Goal: Task Accomplishment & Management: Manage account settings

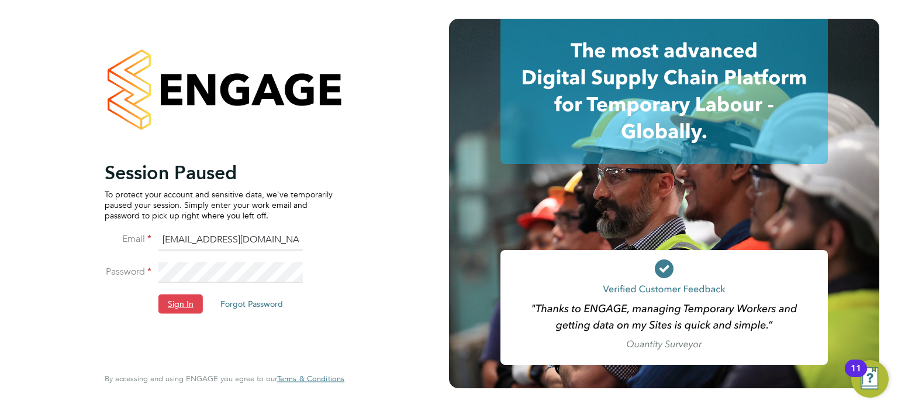
click at [187, 295] on button "Sign In" at bounding box center [181, 303] width 44 height 19
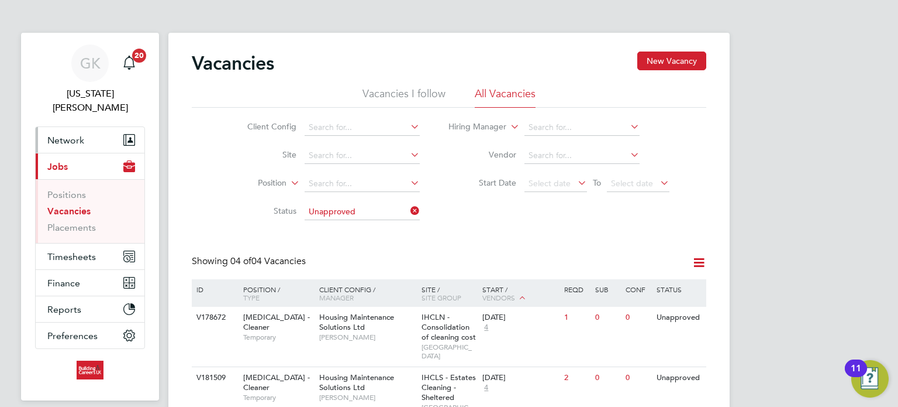
click at [61, 135] on span "Network" at bounding box center [65, 140] width 37 height 11
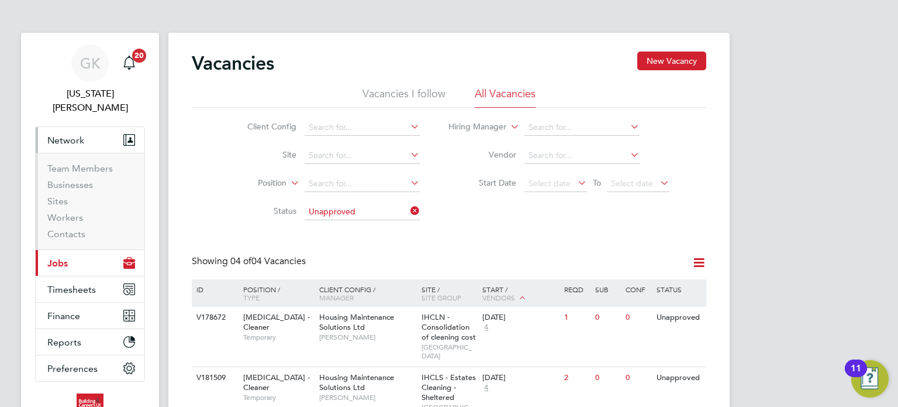
click at [60, 250] on button "Current page: Jobs" at bounding box center [90, 263] width 109 height 26
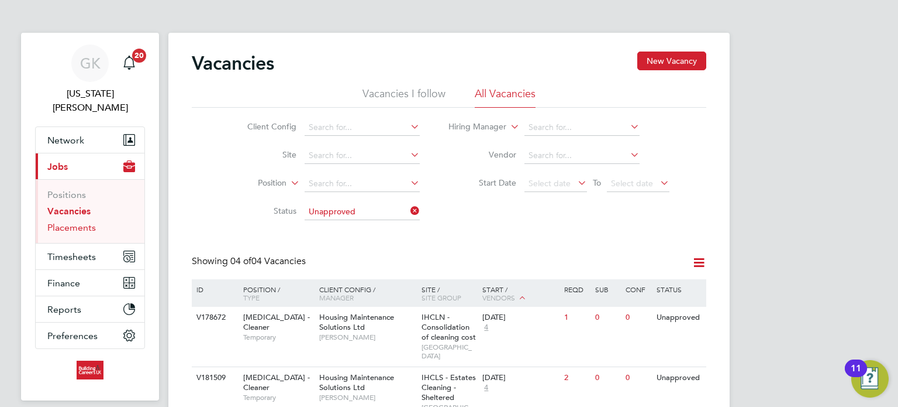
click at [83, 222] on link "Placements" at bounding box center [71, 227] width 49 height 11
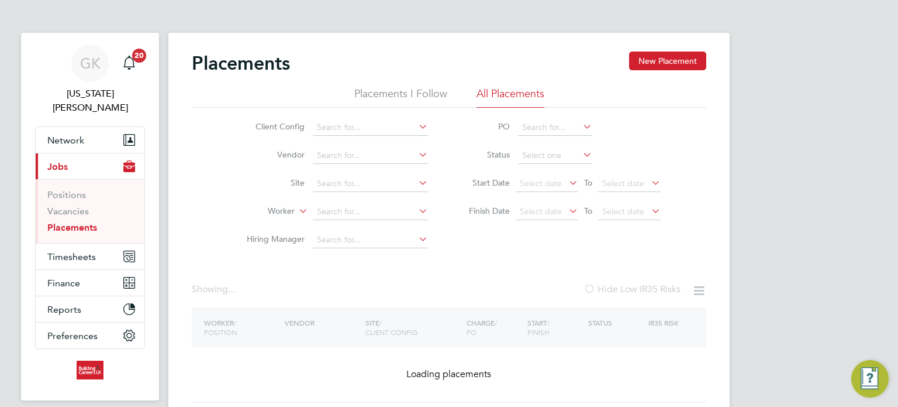
click at [321, 194] on li "Site" at bounding box center [333, 184] width 220 height 28
click at [323, 210] on input at bounding box center [370, 212] width 115 height 16
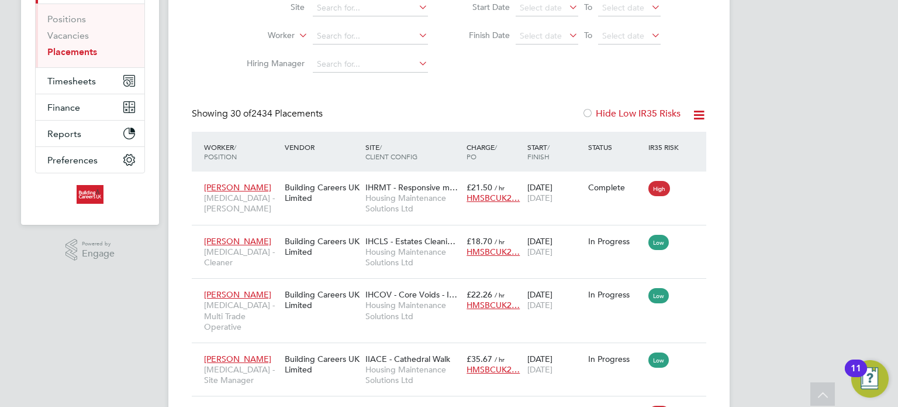
click at [369, 40] on input at bounding box center [370, 36] width 115 height 16
drag, startPoint x: 345, startPoint y: 54, endPoint x: 363, endPoint y: 86, distance: 36.4
click at [388, 54] on b "Tay" at bounding box center [394, 52] width 12 height 10
type input "[PERSON_NAME]"
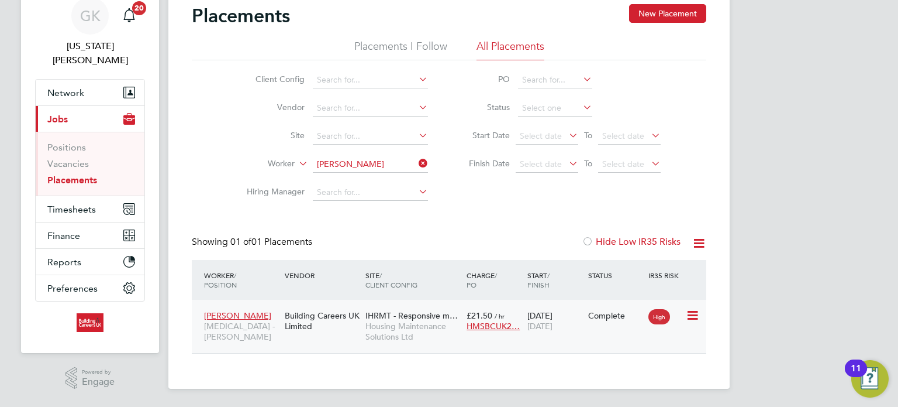
click at [483, 317] on span "£21.50" at bounding box center [480, 315] width 26 height 11
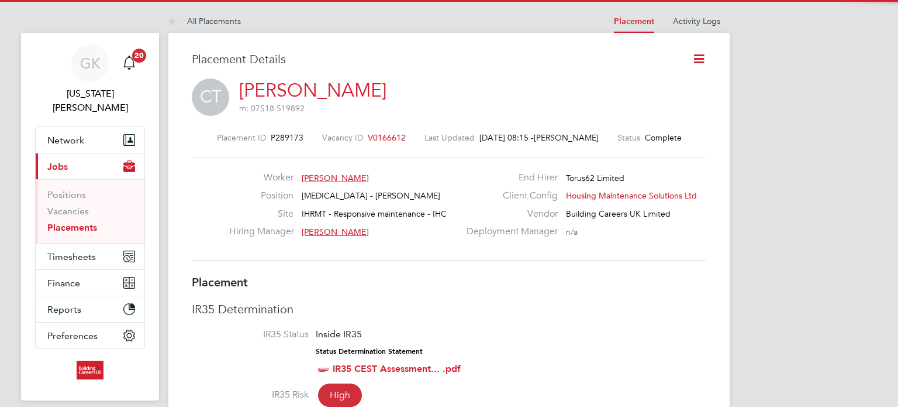
click at [701, 57] on icon at bounding box center [699, 58] width 15 height 15
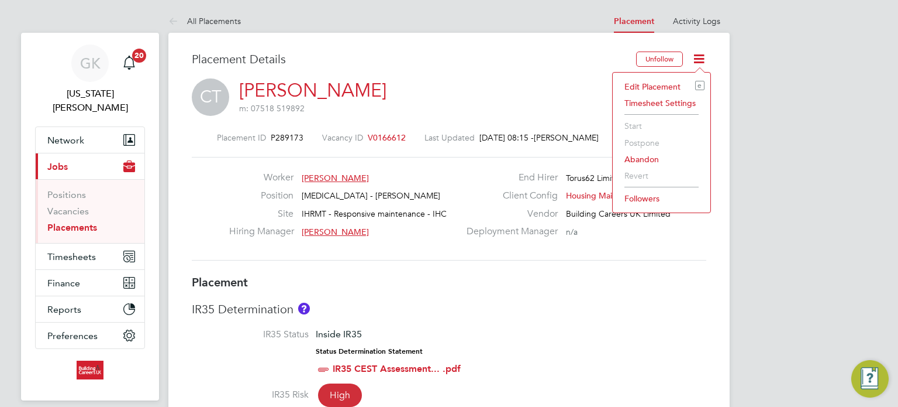
click at [660, 84] on li "Edit Placement e" at bounding box center [662, 86] width 86 height 16
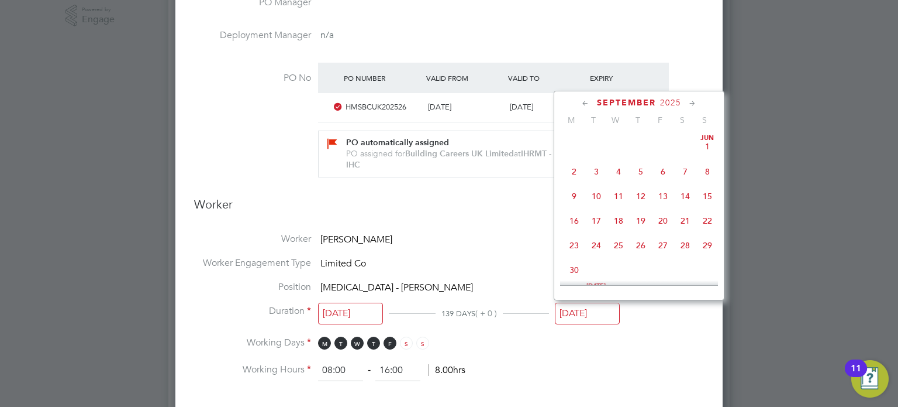
click at [572, 302] on input "[DATE]" at bounding box center [587, 313] width 65 height 22
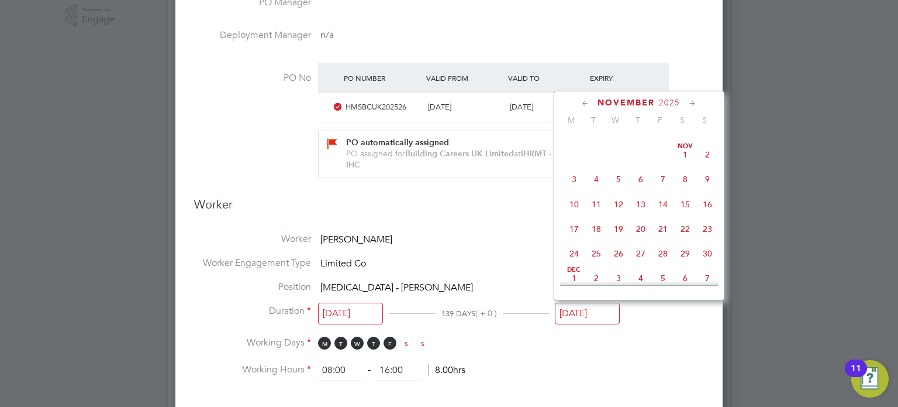
click at [709, 166] on span "2" at bounding box center [708, 154] width 22 height 22
type input "02 Nov 2025"
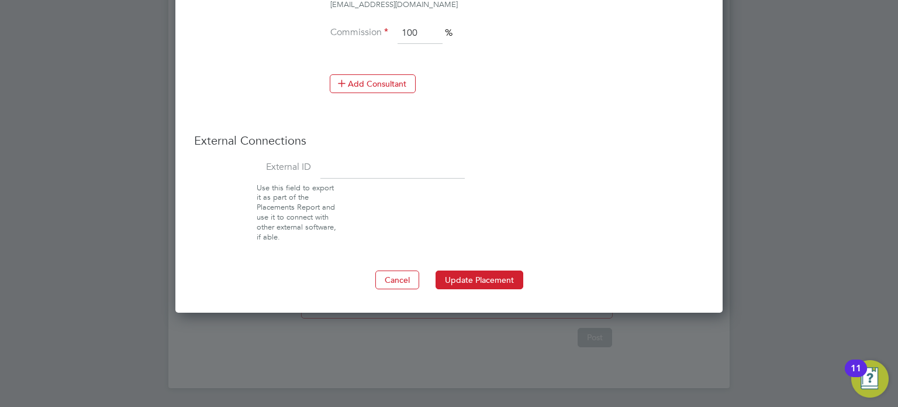
click at [505, 274] on button "Update Placement" at bounding box center [480, 279] width 88 height 19
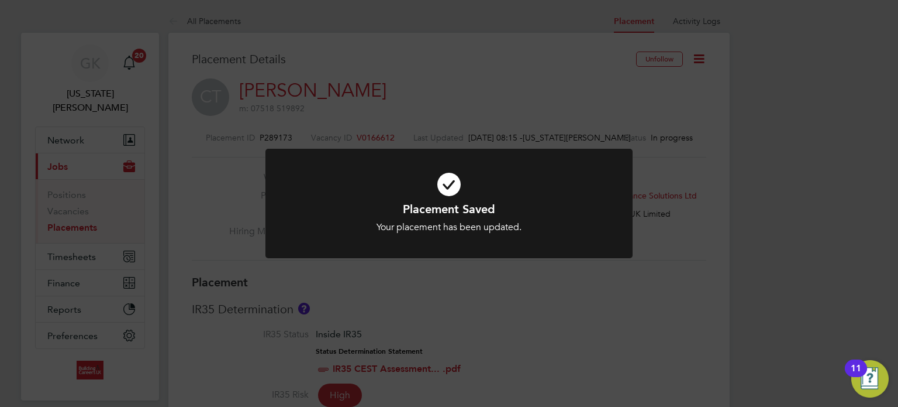
click at [660, 273] on div "Placement Saved Your placement has been updated. Cancel Okay" at bounding box center [449, 203] width 898 height 407
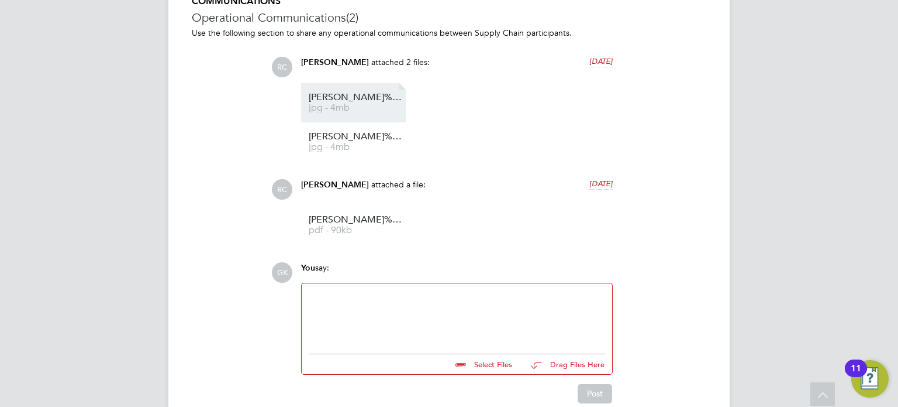
click at [385, 112] on span "jpg - 4mb" at bounding box center [356, 108] width 94 height 9
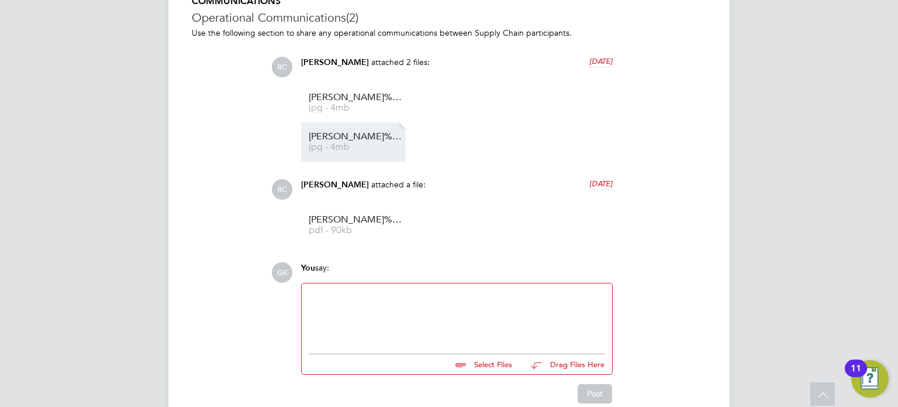
click at [366, 145] on span "jpg - 4mb" at bounding box center [356, 147] width 94 height 9
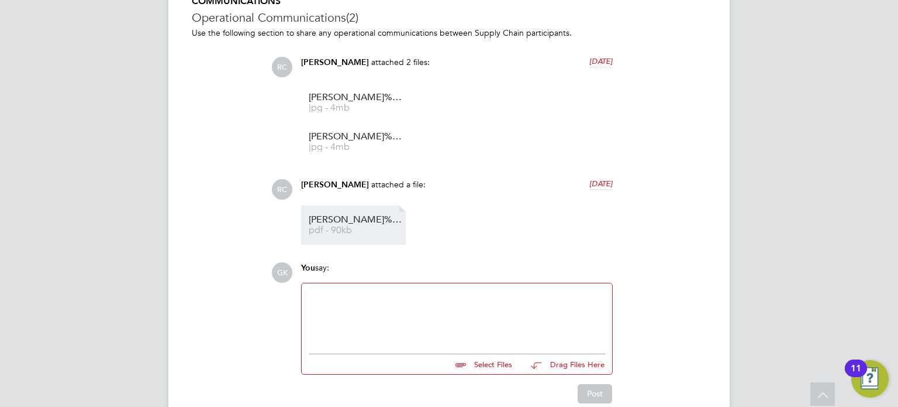
click at [345, 227] on span "pdf - 90kb" at bounding box center [356, 230] width 94 height 9
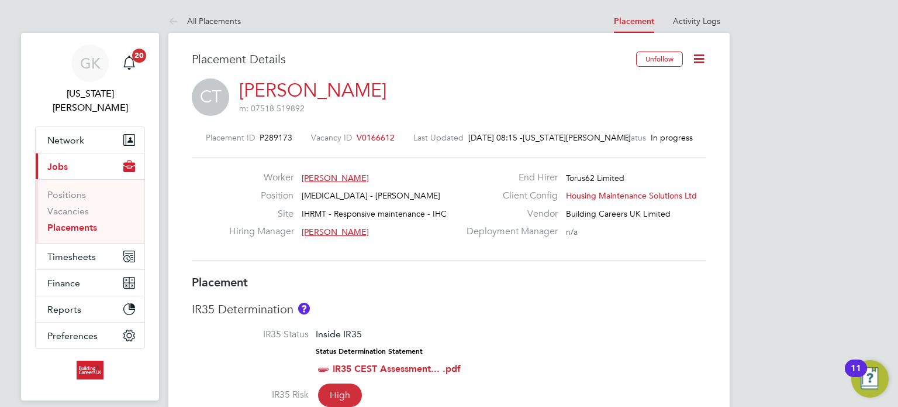
click at [89, 222] on link "Placements" at bounding box center [72, 227] width 50 height 11
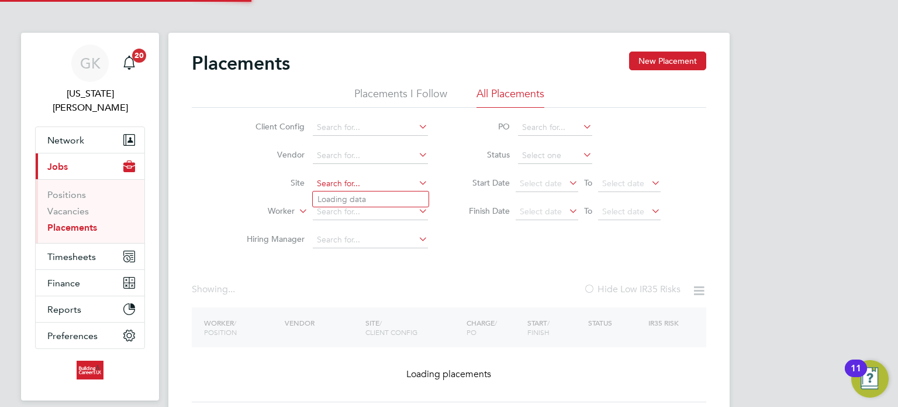
click at [319, 184] on input at bounding box center [370, 183] width 115 height 16
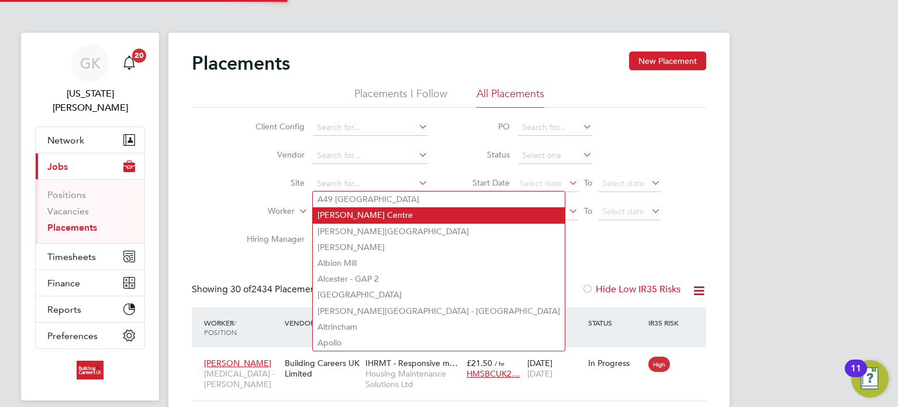
drag, startPoint x: 328, startPoint y: 221, endPoint x: 329, endPoint y: 214, distance: 6.7
click at [329, 214] on li "Alan Higgs Centre" at bounding box center [439, 215] width 252 height 16
type input "Alan Higgs Centre"
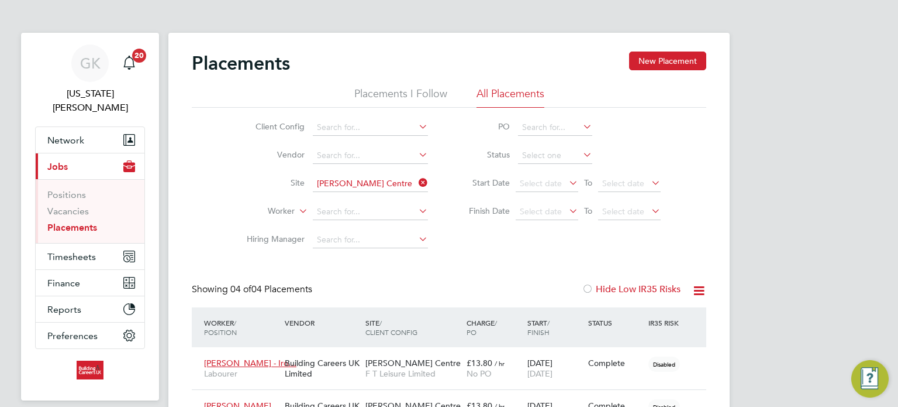
click at [416, 185] on icon at bounding box center [416, 182] width 0 height 16
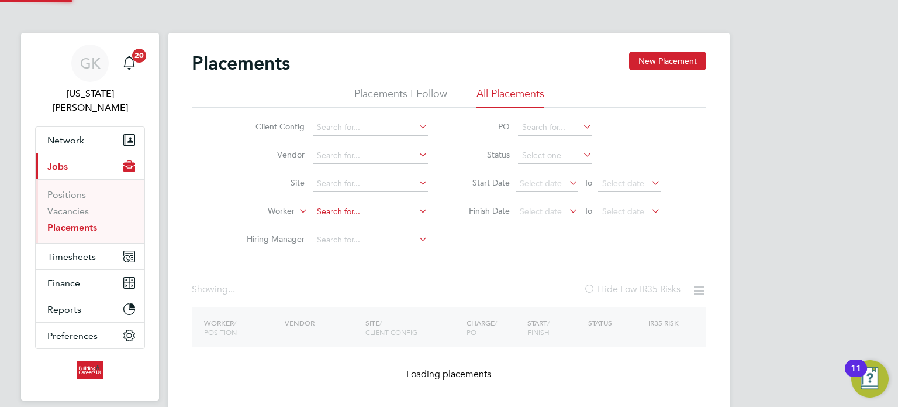
click at [383, 205] on input at bounding box center [370, 212] width 115 height 16
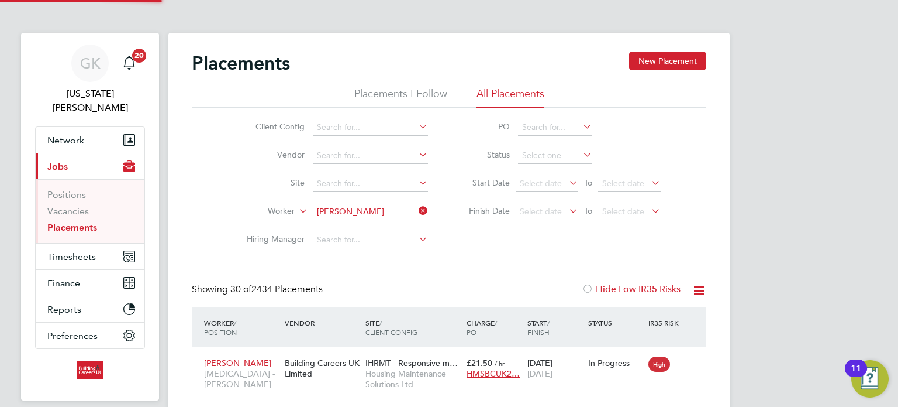
click at [382, 226] on li "Barry Foster" at bounding box center [386, 227] width 147 height 16
type input "Barry Foster"
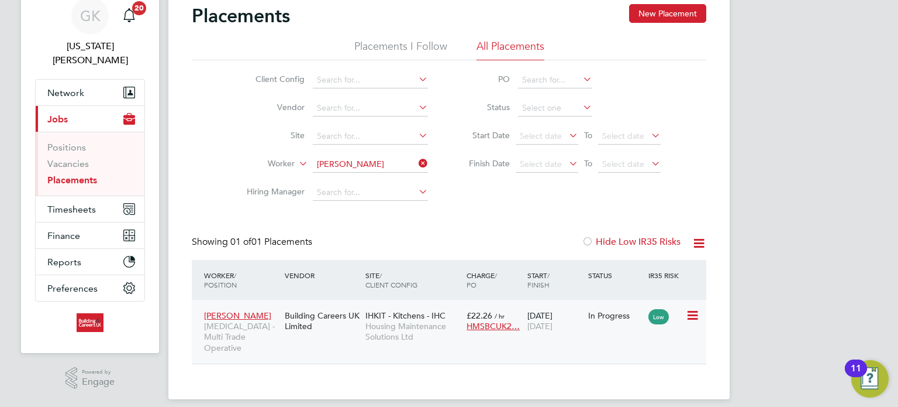
click at [526, 322] on div "17 Apr 2025 31 Dec 2025" at bounding box center [555, 320] width 61 height 33
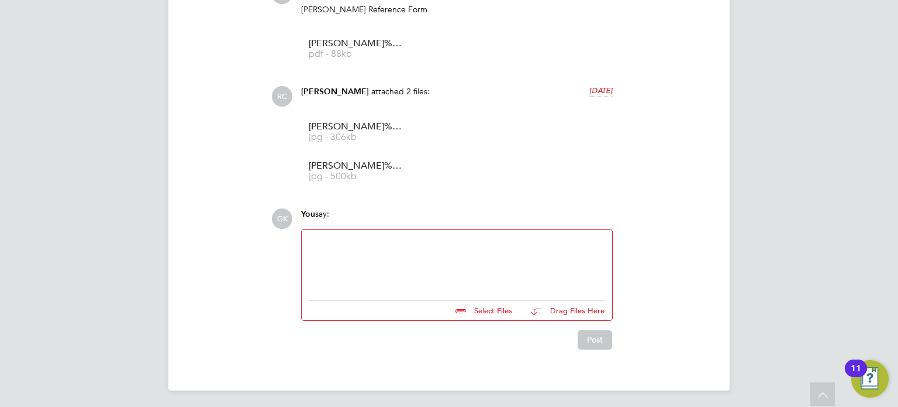
scroll to position [1053, 0]
click at [376, 164] on span "Barry%2BFoster%2BCerts%2B3" at bounding box center [356, 165] width 94 height 9
click at [370, 121] on li "Barry%2BFoster%2BCerts%2B2 jpg - 306kb" at bounding box center [353, 131] width 105 height 39
click at [405, 126] on li "Barry%2BFoster%2BCerts%2B2 jpg - 306kb" at bounding box center [353, 131] width 105 height 39
click at [360, 130] on span "Barry%2BFoster%2BCerts%2B2" at bounding box center [356, 126] width 94 height 9
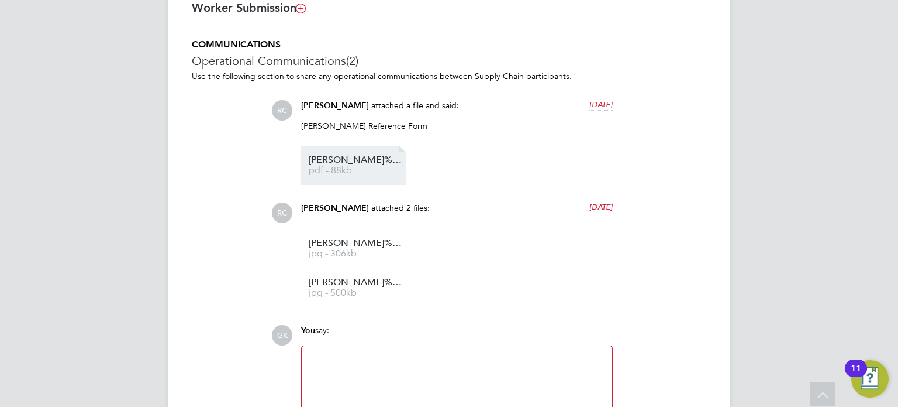
click at [380, 156] on li "Barry%20Foster%20Reference%20Form pdf - 88kb" at bounding box center [353, 165] width 105 height 39
click at [384, 166] on link "Barry%20Foster%20Reference%20Form pdf - 88kb" at bounding box center [356, 165] width 94 height 19
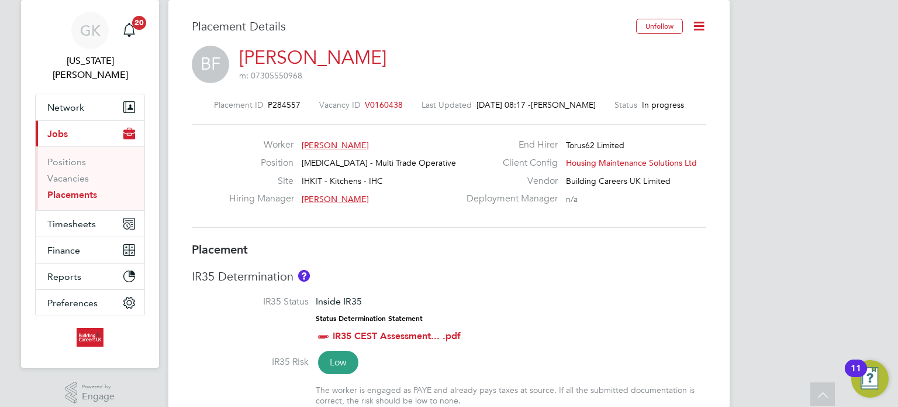
scroll to position [0, 0]
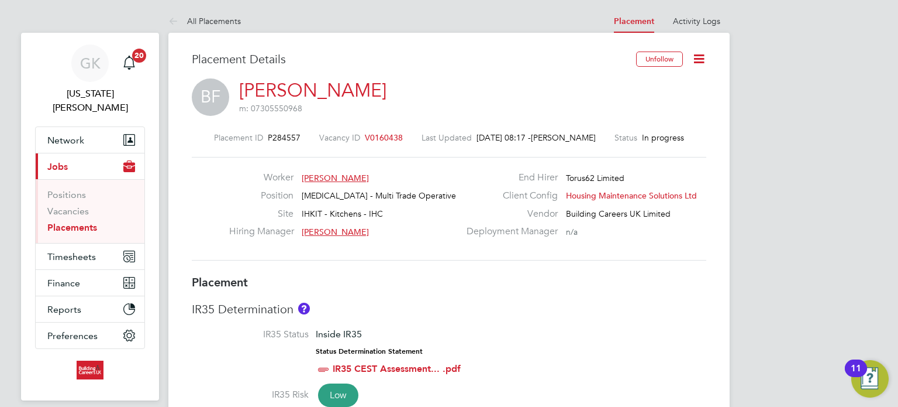
click at [65, 222] on link "Placements" at bounding box center [72, 227] width 50 height 11
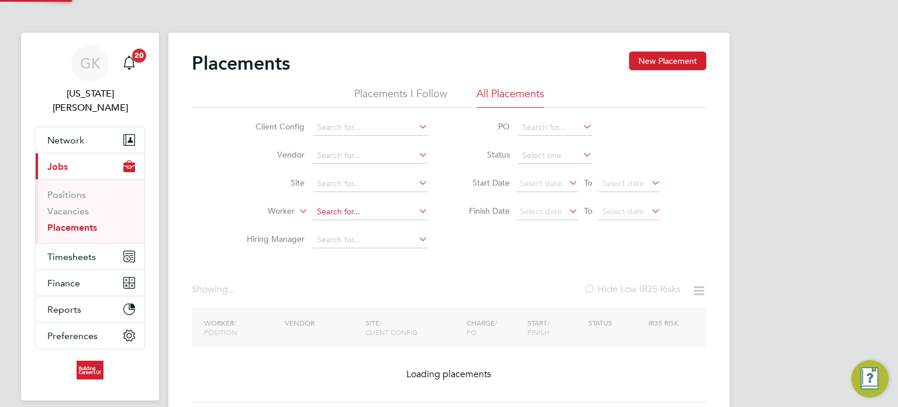
click at [329, 207] on input at bounding box center [370, 212] width 115 height 16
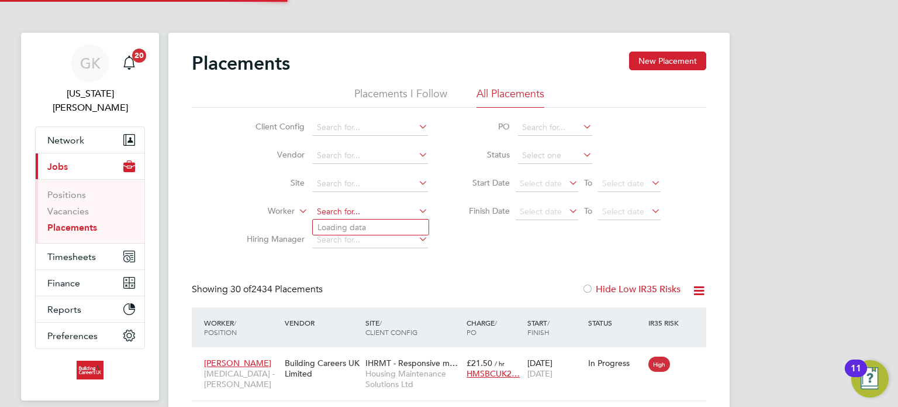
scroll to position [44, 102]
click at [361, 252] on li "Lewis Mor gan" at bounding box center [371, 260] width 116 height 16
type input "[PERSON_NAME]"
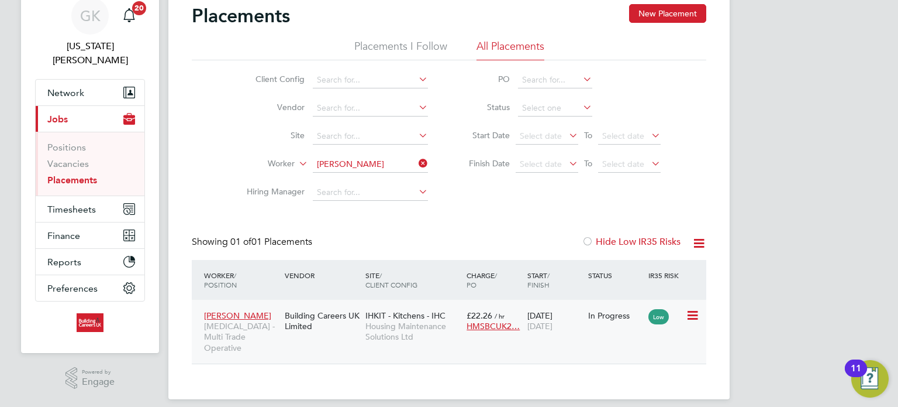
click at [402, 319] on span "IHKIT - Kitchens - IHC" at bounding box center [406, 315] width 80 height 11
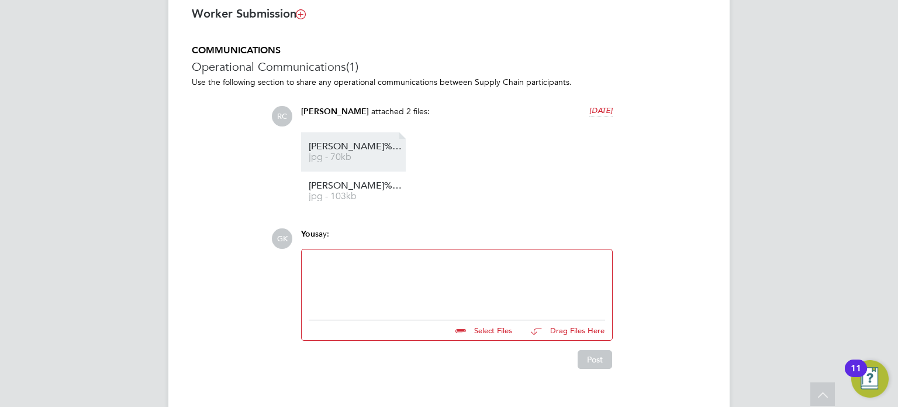
scroll to position [893, 0]
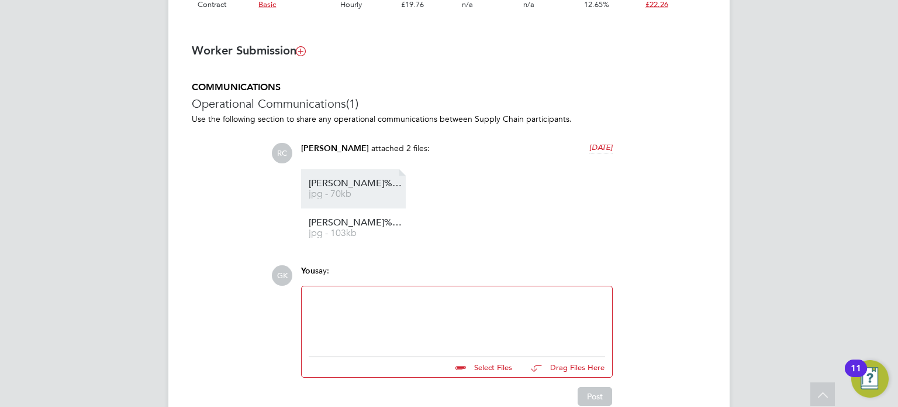
click at [352, 170] on li "[PERSON_NAME]%20Morgan%20Level2%20in%20Joinery jpg - 70kb" at bounding box center [353, 188] width 105 height 39
click at [402, 185] on li "[PERSON_NAME]%20Morgan%20Level2%20in%20Joinery jpg - 70kb" at bounding box center [353, 188] width 105 height 39
click at [353, 203] on li "[PERSON_NAME]%20Morgan%20Level2%20in%20Joinery jpg - 70kb" at bounding box center [353, 188] width 105 height 39
click at [367, 171] on li "Lewis%20Morgan%20Level2%20in%20Joinery jpg - 70kb" at bounding box center [353, 188] width 105 height 39
click at [363, 190] on span "jpg - 70kb" at bounding box center [356, 194] width 94 height 9
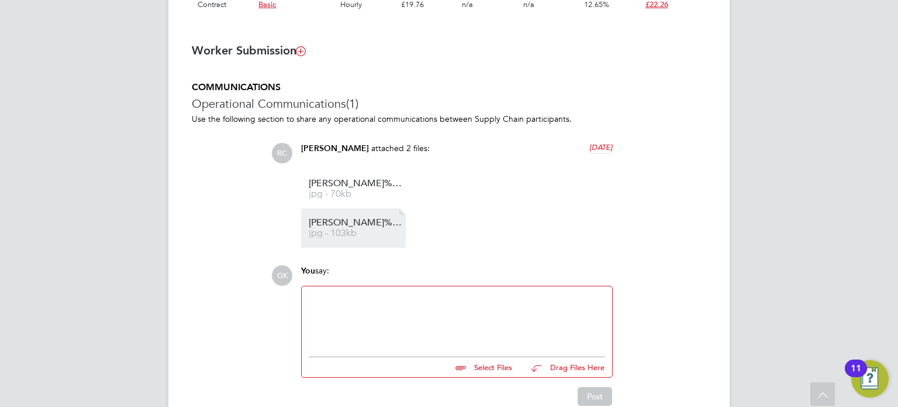
click at [349, 223] on span "Lewis%20Morgan%20Level2%20in%20Joinery%202nd%20part" at bounding box center [356, 222] width 94 height 9
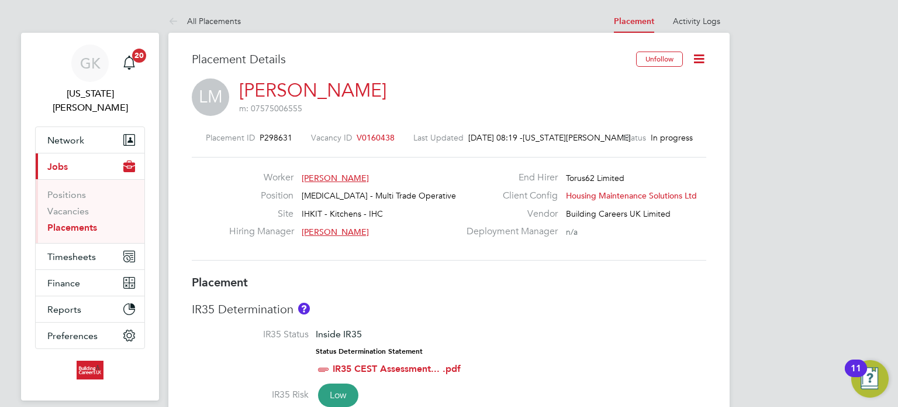
click at [51, 220] on ul "Positions Vacancies Placements" at bounding box center [90, 211] width 109 height 64
click at [56, 222] on link "Placements" at bounding box center [72, 227] width 50 height 11
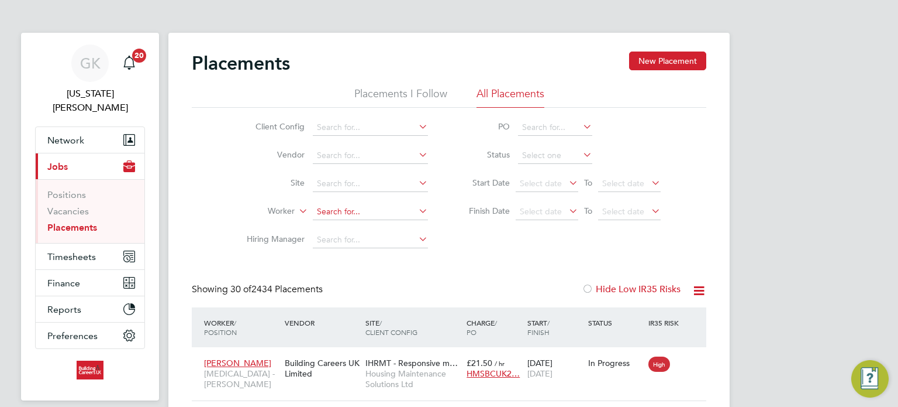
click at [318, 214] on input at bounding box center [370, 212] width 115 height 16
click at [325, 215] on input at bounding box center [370, 212] width 115 height 16
type input "Antony Groves"
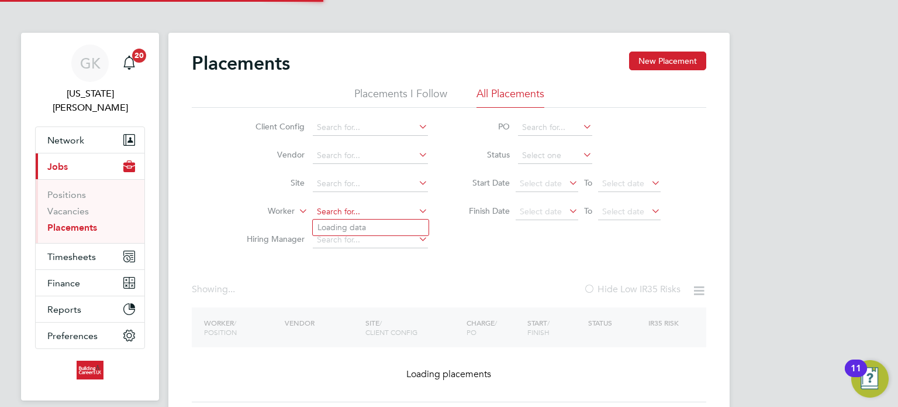
click at [380, 209] on input at bounding box center [370, 212] width 115 height 16
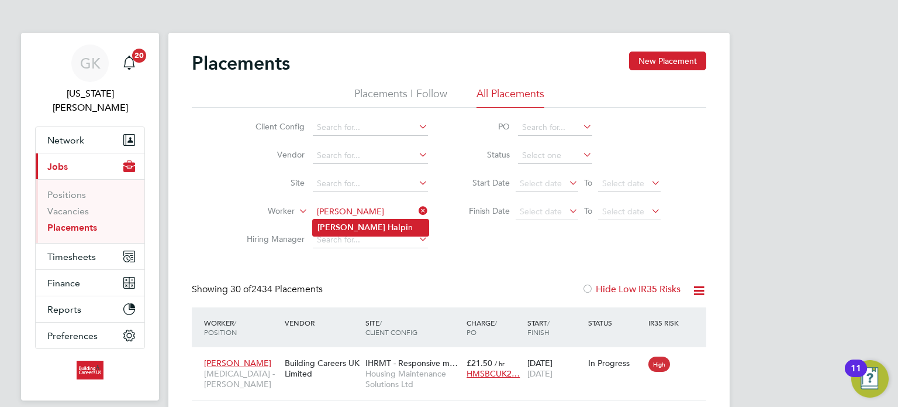
click at [367, 226] on li "Brian Halpi n" at bounding box center [371, 227] width 116 height 16
type input "Brian Halpin"
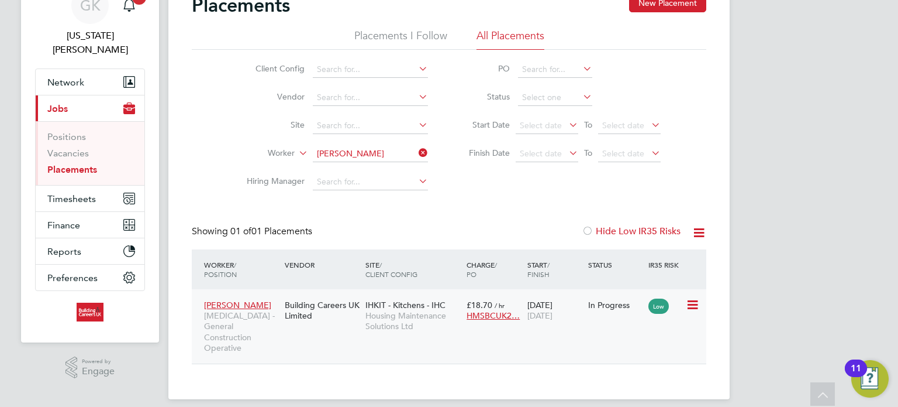
click at [440, 304] on span "IHKIT - Kitchens - IHC" at bounding box center [406, 304] width 80 height 11
click at [356, 144] on li "Worker Brian Halpin" at bounding box center [333, 154] width 220 height 28
click at [339, 146] on li "Worker Brian Halpin" at bounding box center [333, 154] width 220 height 28
click at [340, 152] on input "Brian Halpin" at bounding box center [370, 154] width 115 height 16
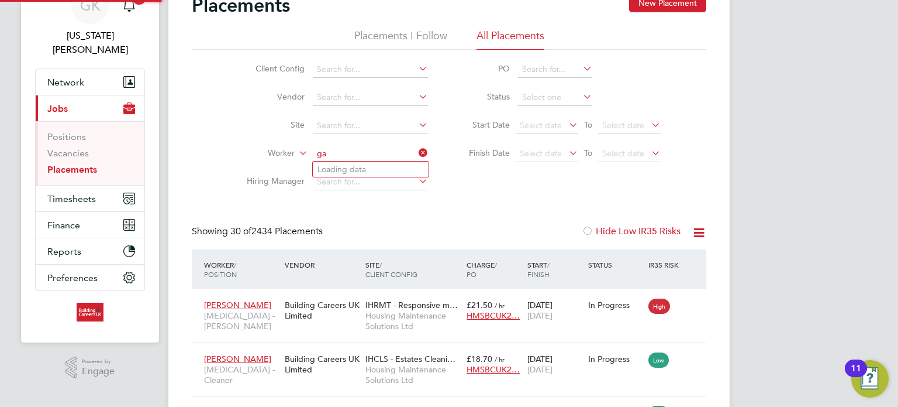
scroll to position [6, 6]
click at [389, 183] on li "Garr y Trigg" at bounding box center [388, 185] width 151 height 16
type input "[PERSON_NAME]"
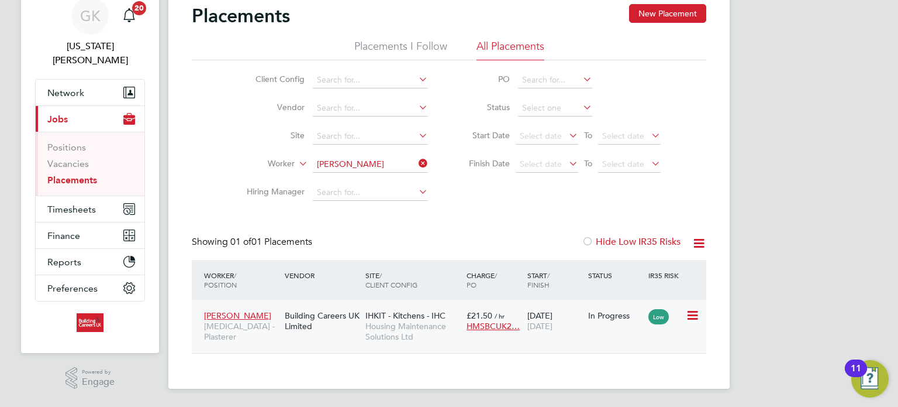
click at [473, 316] on span "£21.50" at bounding box center [480, 315] width 26 height 11
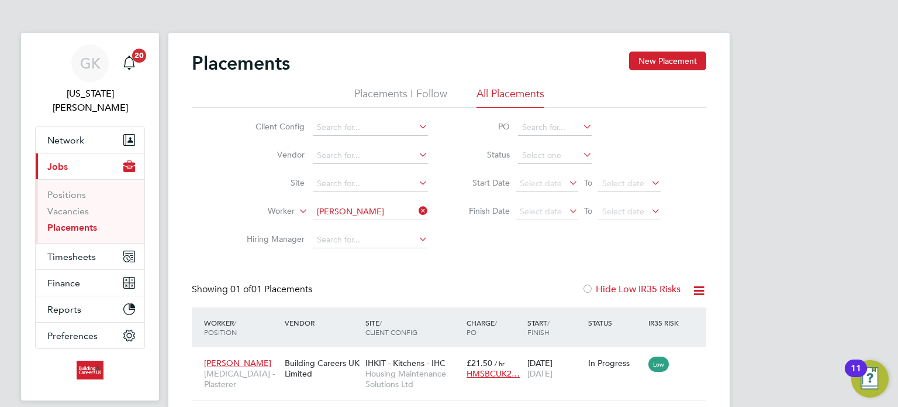
click at [343, 220] on li "Worker Garry Trigg" at bounding box center [333, 212] width 220 height 28
click at [347, 215] on input at bounding box center [370, 212] width 115 height 16
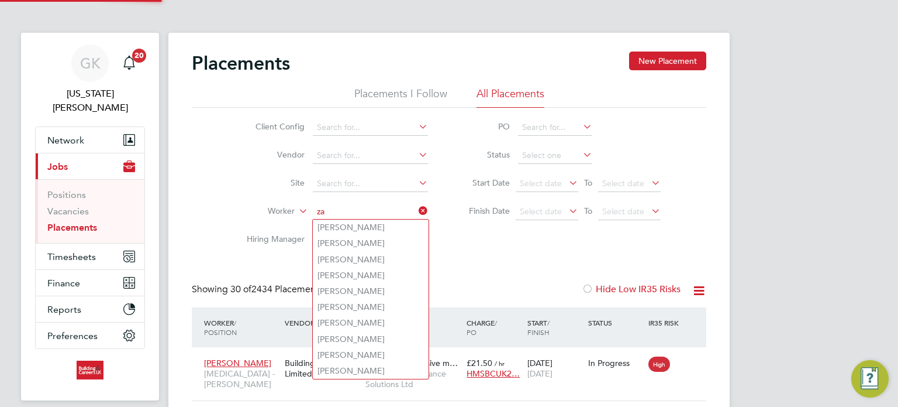
scroll to position [44, 102]
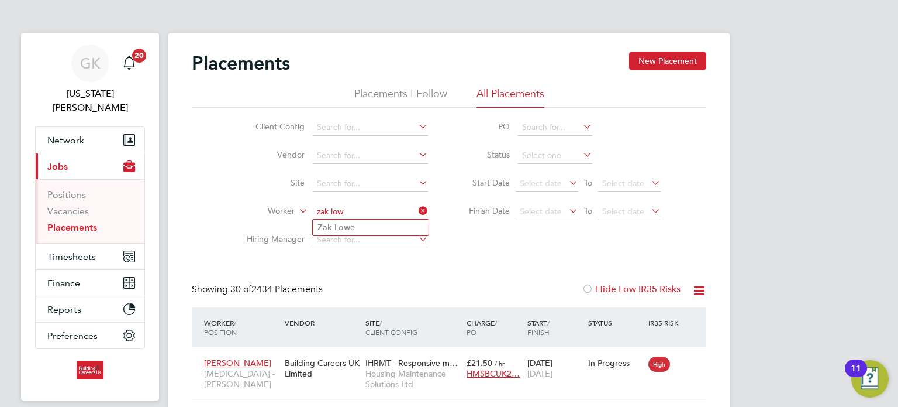
click at [331, 229] on li "Zak Low e" at bounding box center [371, 227] width 116 height 16
type input "Zak Lowe"
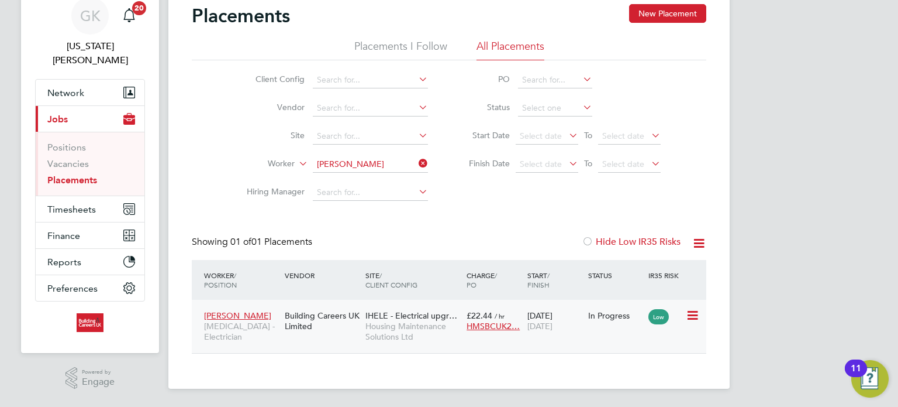
click at [393, 323] on span "Housing Maintenance Solutions Ltd" at bounding box center [413, 331] width 95 height 21
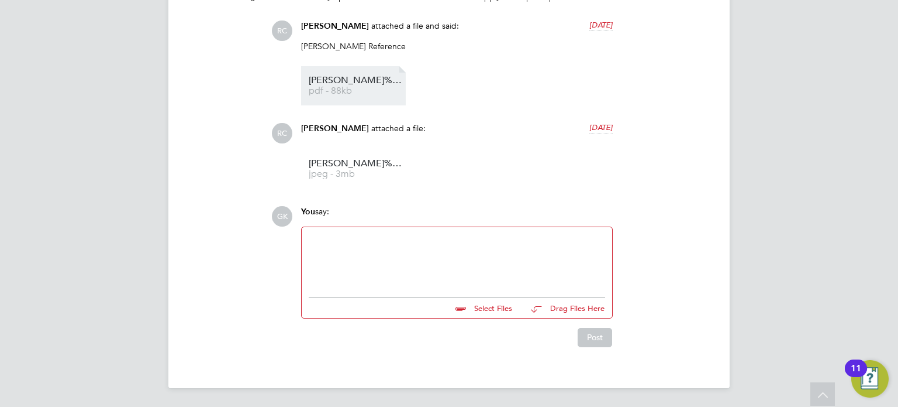
click at [370, 82] on span "Brian%20Halpin%20Reference%20Form" at bounding box center [356, 80] width 94 height 9
click at [358, 77] on span "Brian%20Halpin%20Reference%20Form" at bounding box center [356, 80] width 94 height 9
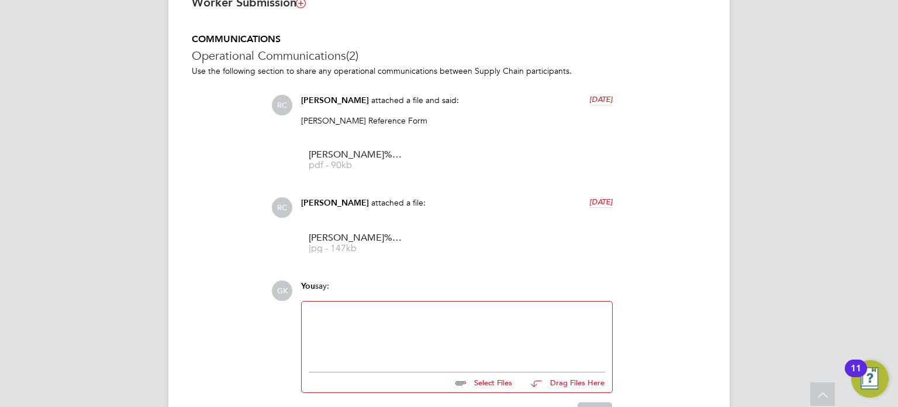
scroll to position [1015, 0]
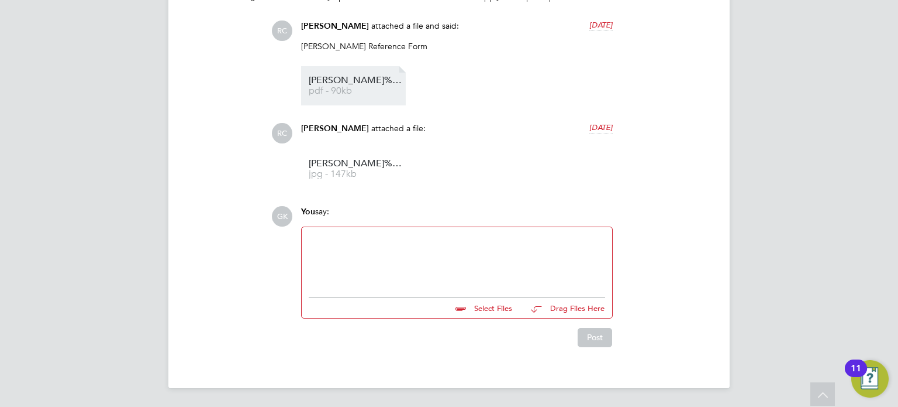
click at [348, 84] on span "[PERSON_NAME]%20Trigg%20Reference%20Form" at bounding box center [356, 80] width 94 height 9
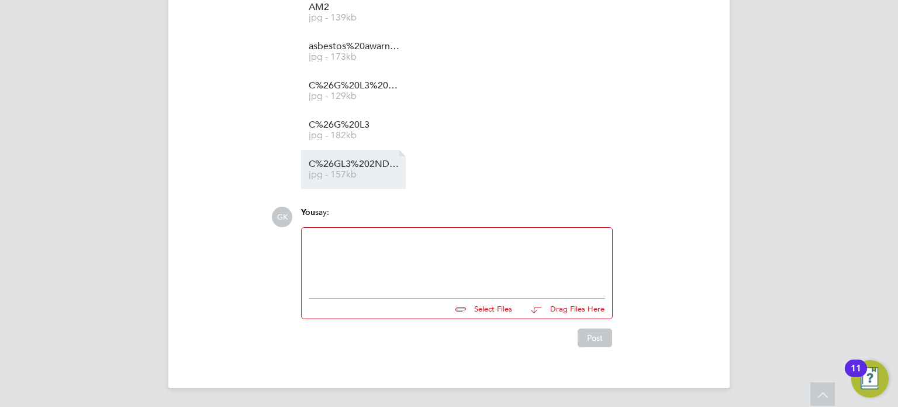
click at [363, 166] on span "C%26GL3%202ND%20PAGE" at bounding box center [356, 164] width 94 height 9
click at [326, 173] on span "jpg - 157kb" at bounding box center [356, 174] width 94 height 9
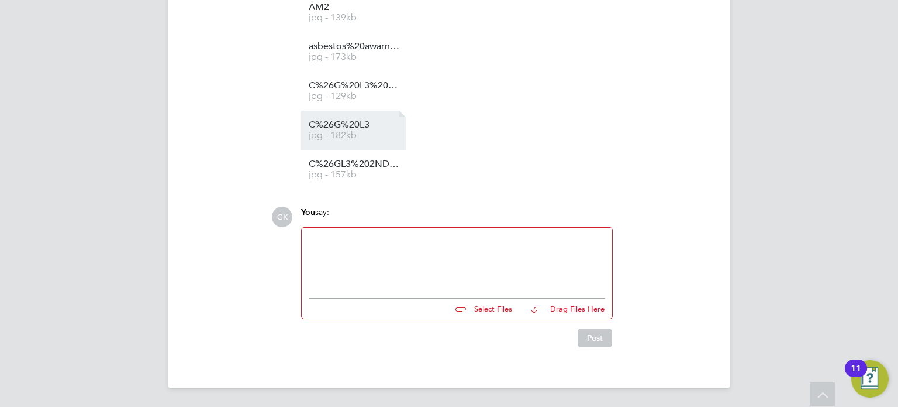
click at [397, 121] on span "C%26G%20L3" at bounding box center [356, 125] width 94 height 9
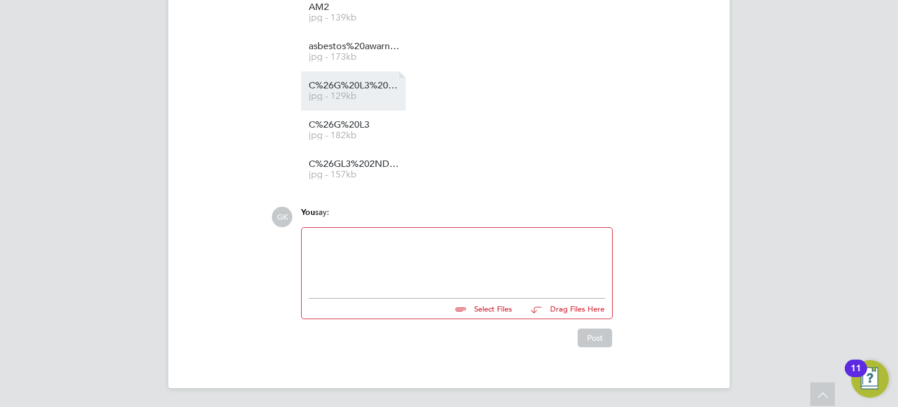
click at [381, 88] on span "C%26G%20L3%203RD%20PAGE" at bounding box center [356, 85] width 94 height 9
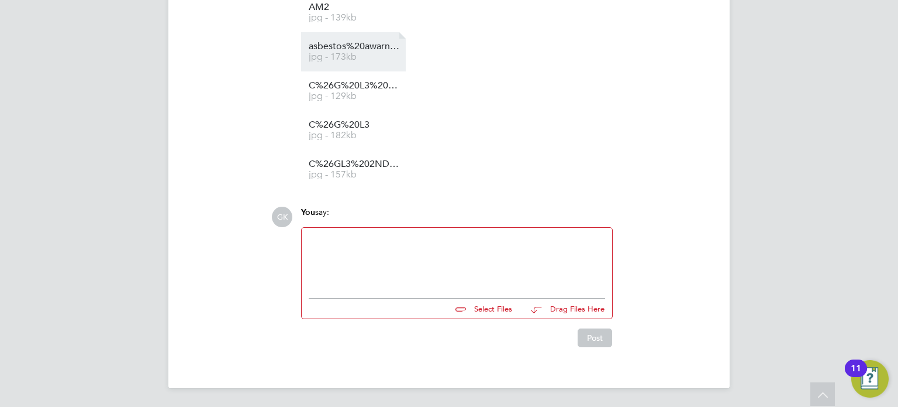
click at [370, 53] on span "jpg - 173kb" at bounding box center [356, 57] width 94 height 9
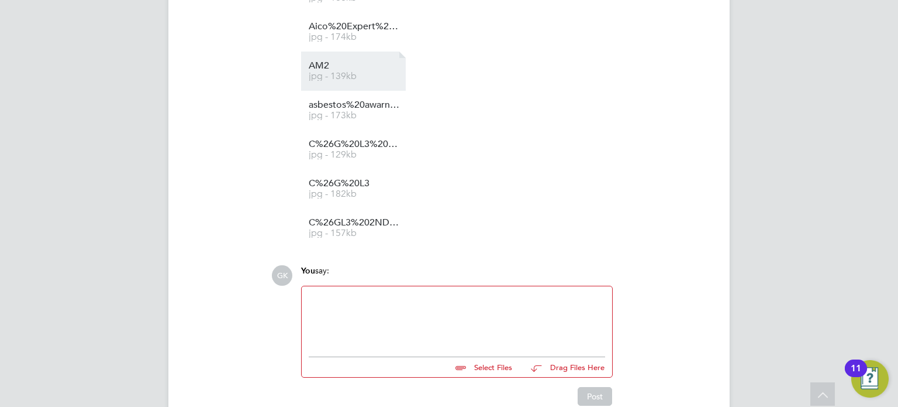
click at [313, 74] on span "jpg - 139kb" at bounding box center [356, 76] width 94 height 9
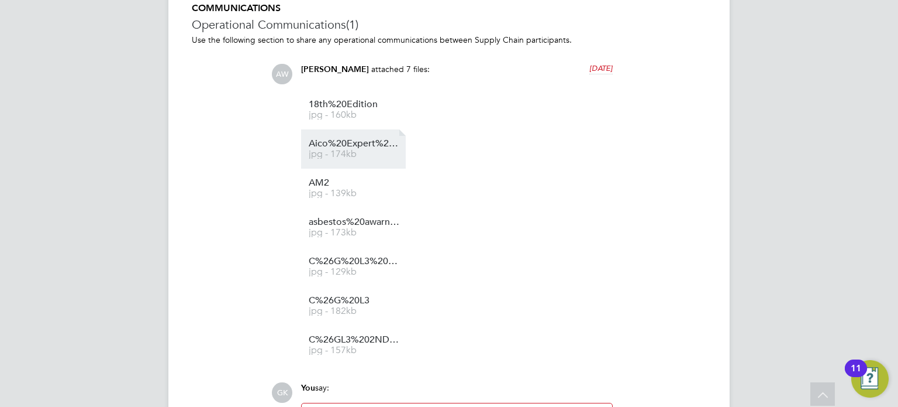
click at [377, 163] on li "Aico%20Expert%20Installer jpg - 174kb" at bounding box center [353, 148] width 105 height 39
click at [391, 144] on span "Aico%20Expert%20Installer" at bounding box center [356, 143] width 94 height 9
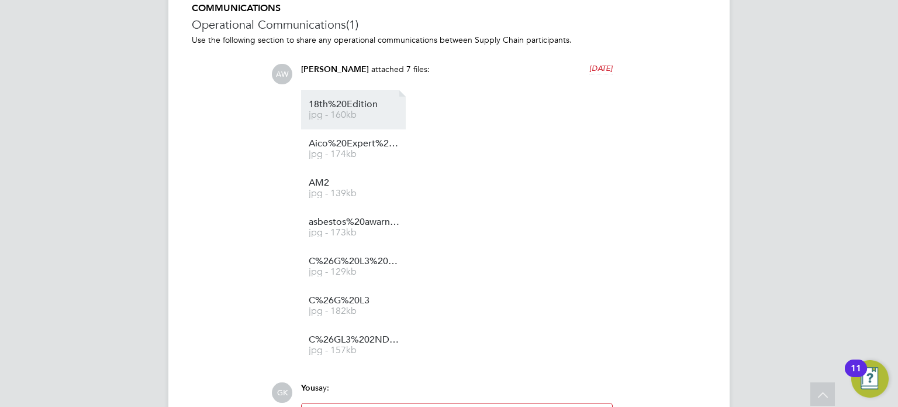
click at [343, 117] on span "jpg - 160kb" at bounding box center [356, 115] width 94 height 9
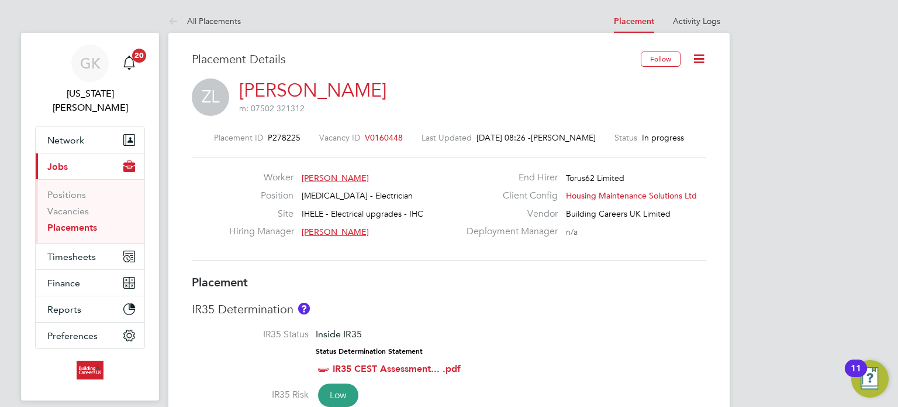
drag, startPoint x: 87, startPoint y: 208, endPoint x: 150, endPoint y: 222, distance: 64.0
click at [87, 222] on link "Placements" at bounding box center [72, 227] width 50 height 11
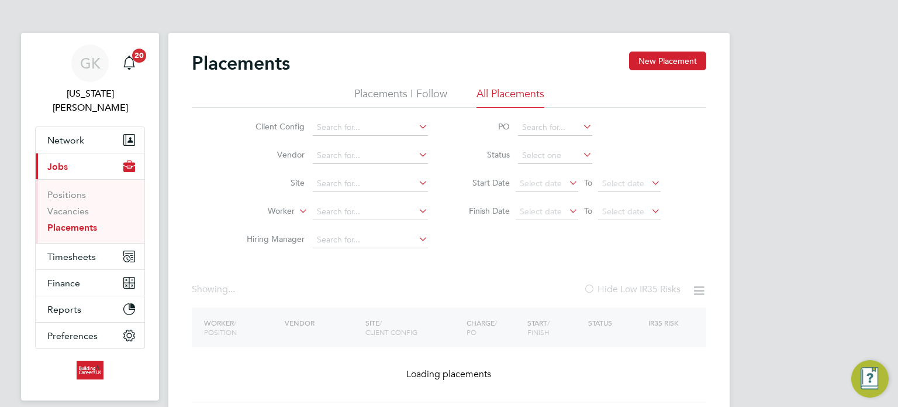
click at [333, 198] on li "Worker" at bounding box center [333, 212] width 220 height 28
click at [332, 206] on input at bounding box center [370, 212] width 115 height 16
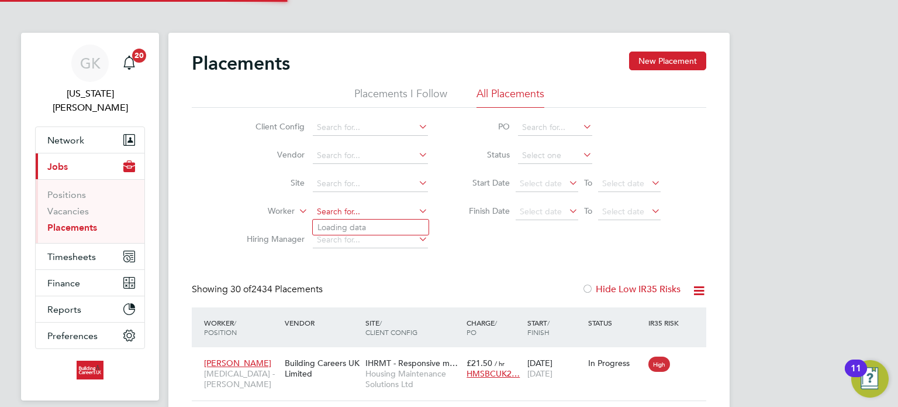
scroll to position [44, 102]
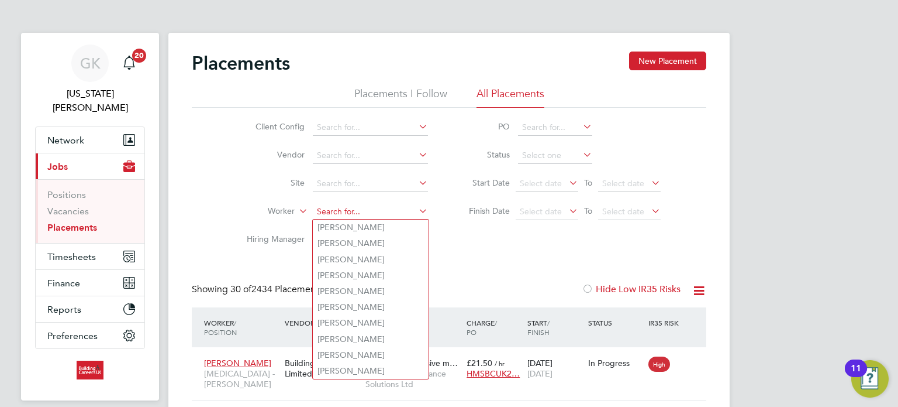
click at [332, 206] on input at bounding box center [370, 212] width 115 height 16
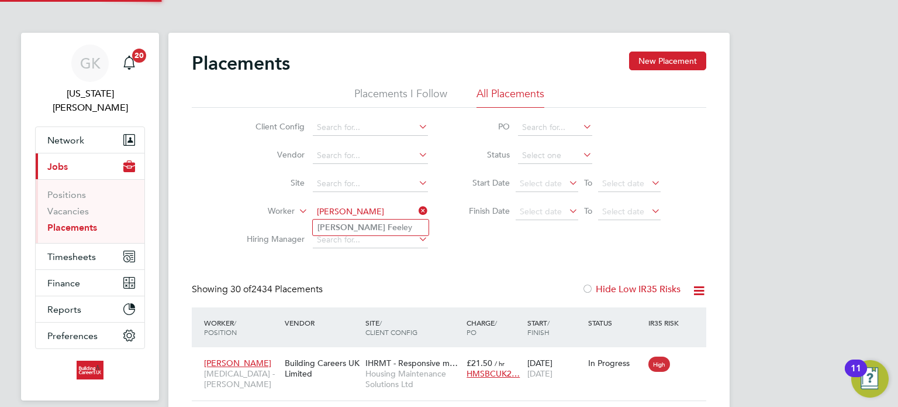
click at [367, 227] on li "Adam Fee ley" at bounding box center [371, 227] width 116 height 16
type input "Adam Feeley"
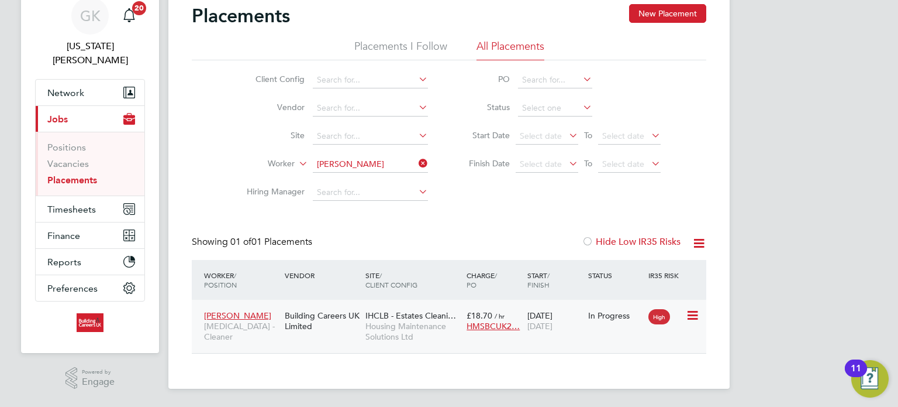
click at [428, 331] on span "Housing Maintenance Solutions Ltd" at bounding box center [413, 331] width 95 height 21
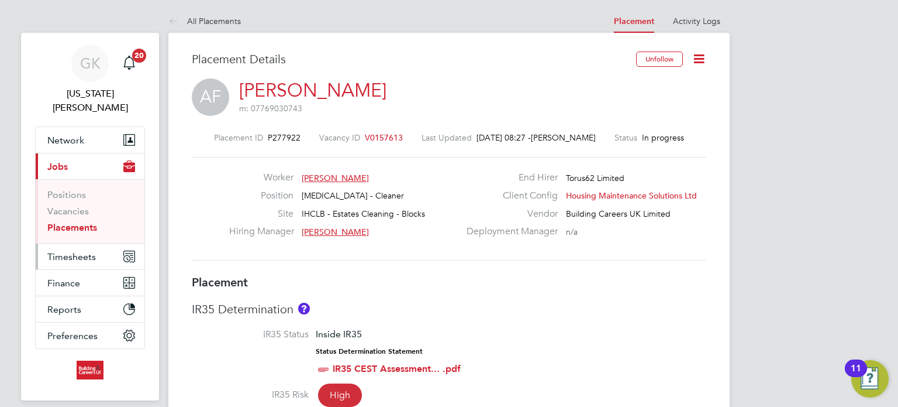
drag, startPoint x: 84, startPoint y: 209, endPoint x: 138, endPoint y: 232, distance: 58.2
click at [84, 222] on link "Placements" at bounding box center [72, 227] width 50 height 11
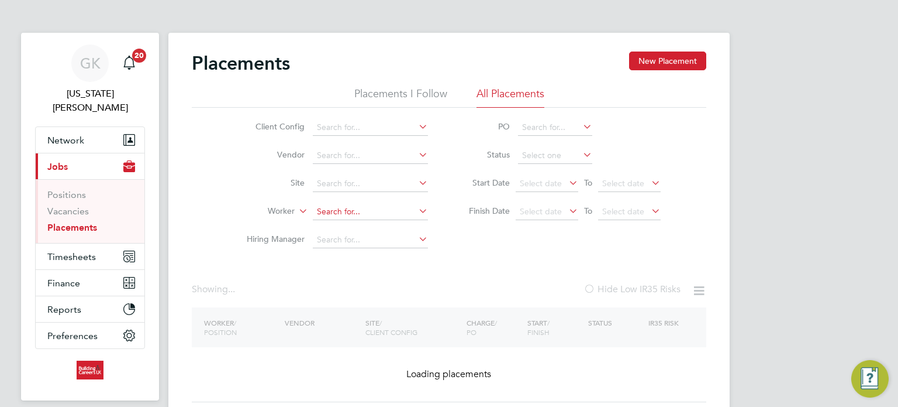
click at [334, 210] on input at bounding box center [370, 212] width 115 height 16
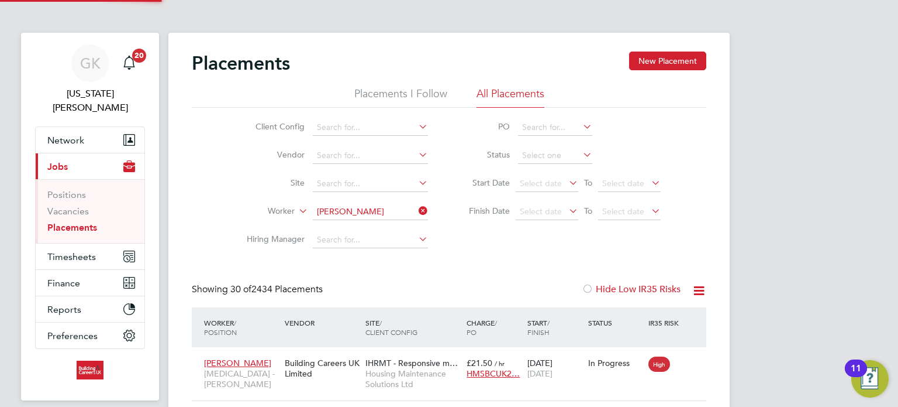
click at [388, 223] on b "Jones" at bounding box center [422, 227] width 68 height 10
type input "[PERSON_NAME]"
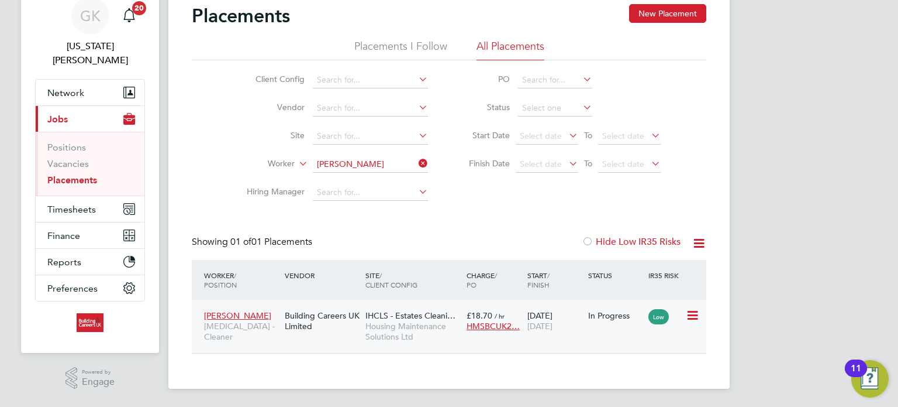
click at [390, 335] on span "Housing Maintenance Solutions Ltd" at bounding box center [413, 331] width 95 height 21
